Goal: Information Seeking & Learning: Find specific page/section

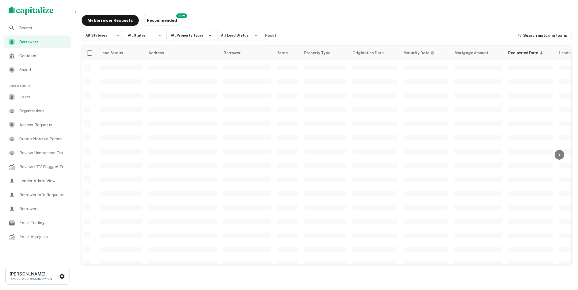
click at [50, 32] on div "Search" at bounding box center [37, 27] width 66 height 13
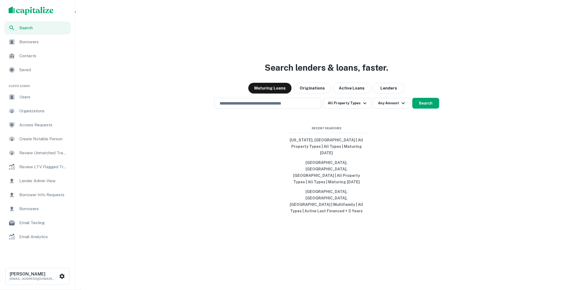
click at [330, 158] on button "[US_STATE], [GEOGRAPHIC_DATA] | All Property Types | All Types | Maturing [DATE]" at bounding box center [327, 146] width 81 height 23
type input "**********"
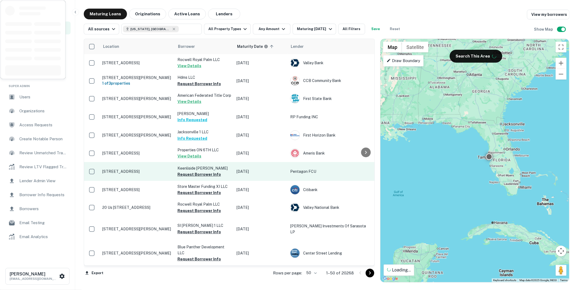
click at [152, 173] on p "841 Burlington Ave N Saint Petersburg, FL33701" at bounding box center [137, 171] width 70 height 5
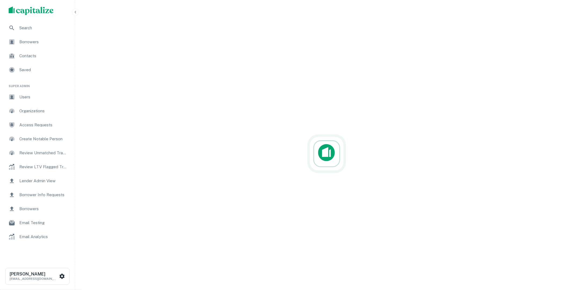
click at [325, 144] on div at bounding box center [326, 153] width 39 height 39
click at [319, 146] on div at bounding box center [327, 154] width 48 height 48
click at [425, 129] on div at bounding box center [326, 154] width 499 height 204
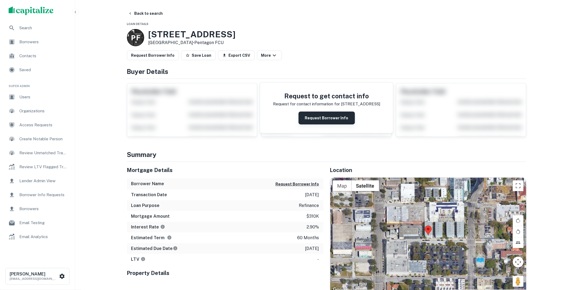
click at [311, 112] on button "Request Borrower Info" at bounding box center [327, 117] width 56 height 13
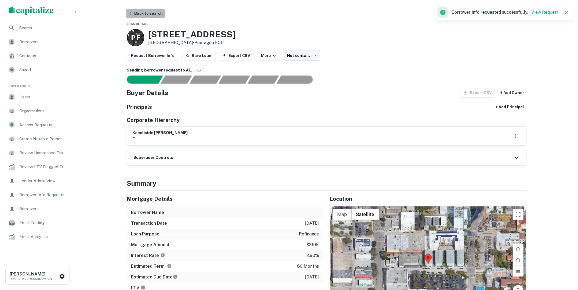
click at [156, 13] on button "Back to search" at bounding box center [145, 14] width 39 height 10
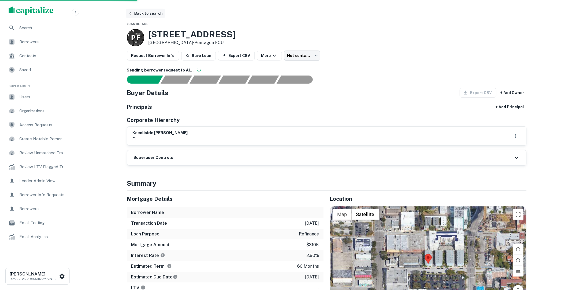
click at [146, 16] on button "Back to search" at bounding box center [145, 14] width 39 height 10
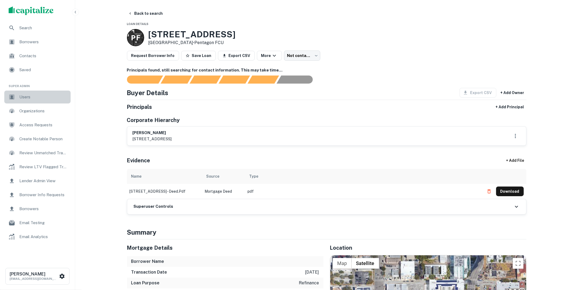
click at [42, 98] on span "Users" at bounding box center [43, 97] width 48 height 6
